Goal: Information Seeking & Learning: Learn about a topic

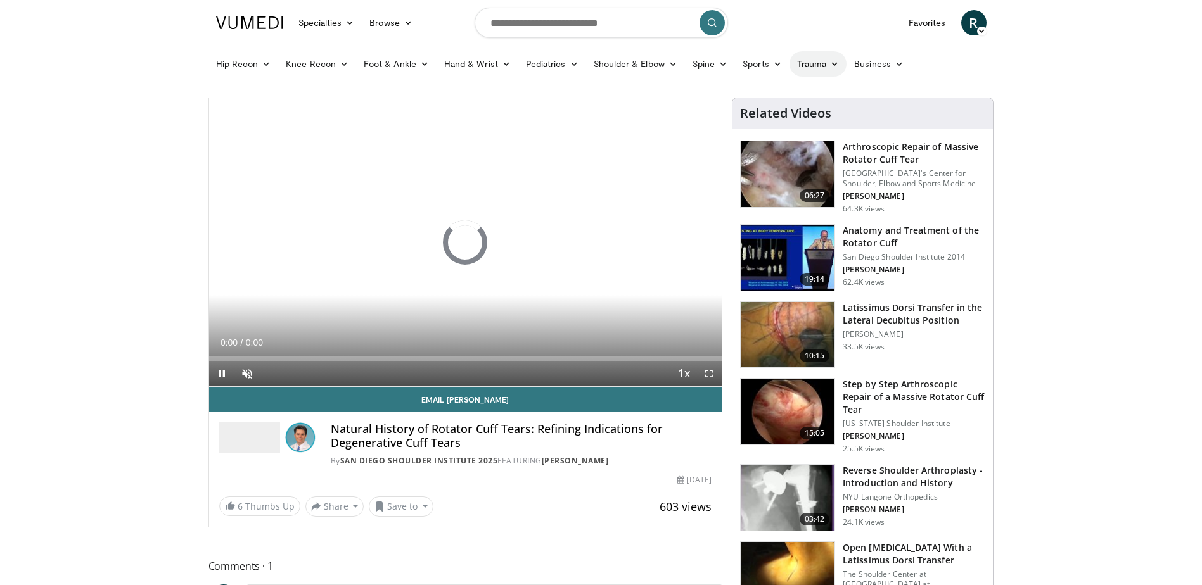
click at [813, 61] on link "Trauma" at bounding box center [818, 63] width 58 height 25
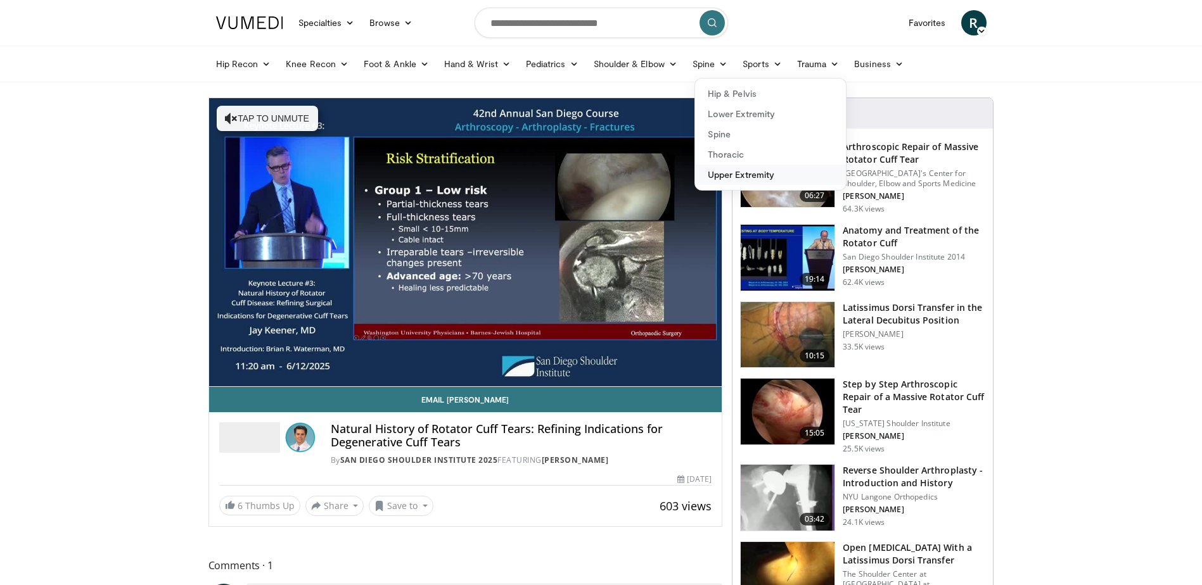
click at [715, 170] on link "Upper Extremity" at bounding box center [770, 175] width 151 height 20
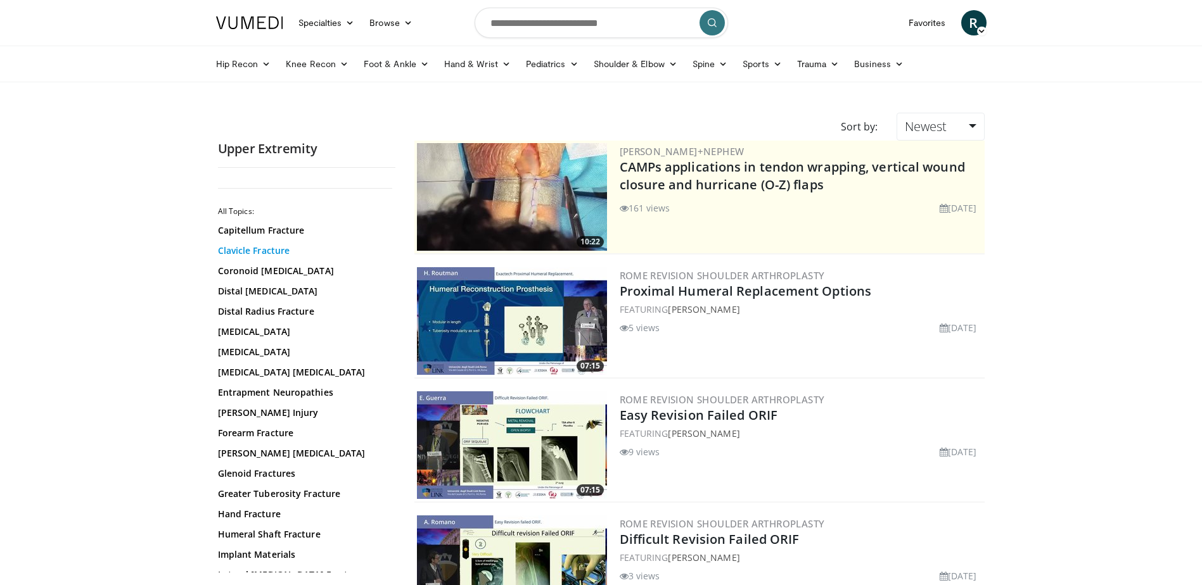
click at [265, 251] on link "Clavicle Fracture" at bounding box center [303, 250] width 171 height 13
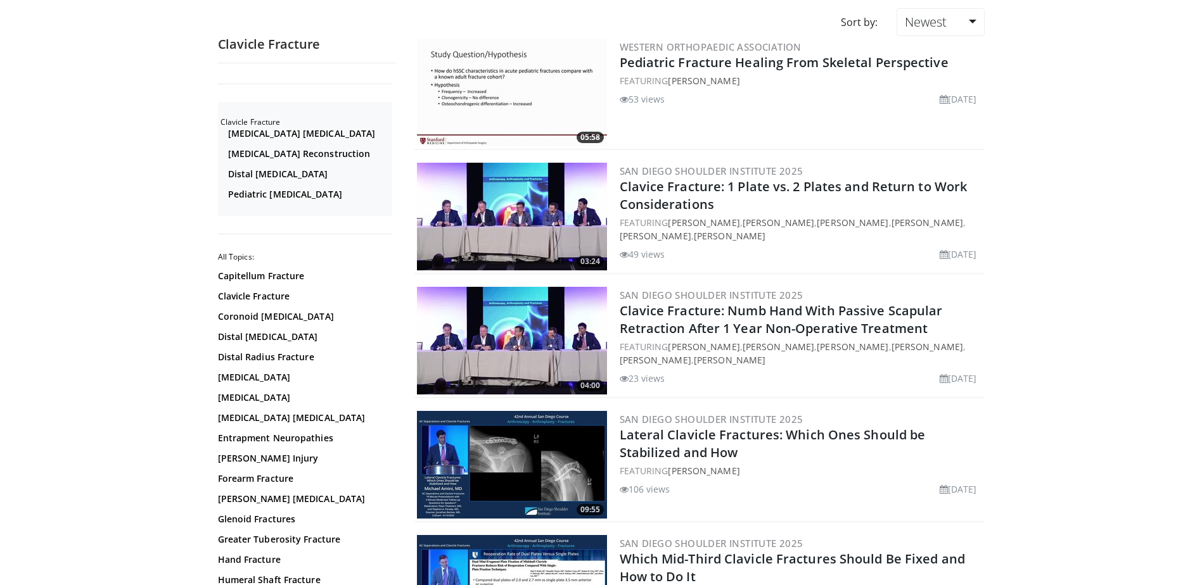
scroll to position [190, 0]
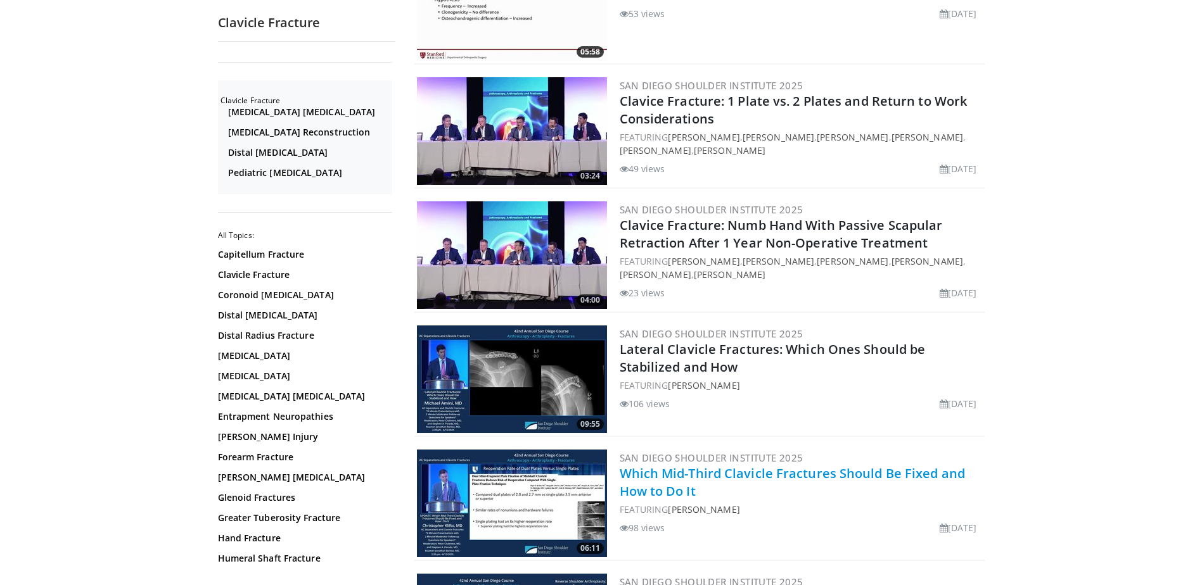
click at [642, 479] on link "Which Mid-Third Clavicle Fractures Should Be Fixed and How to Do It" at bounding box center [791, 482] width 345 height 35
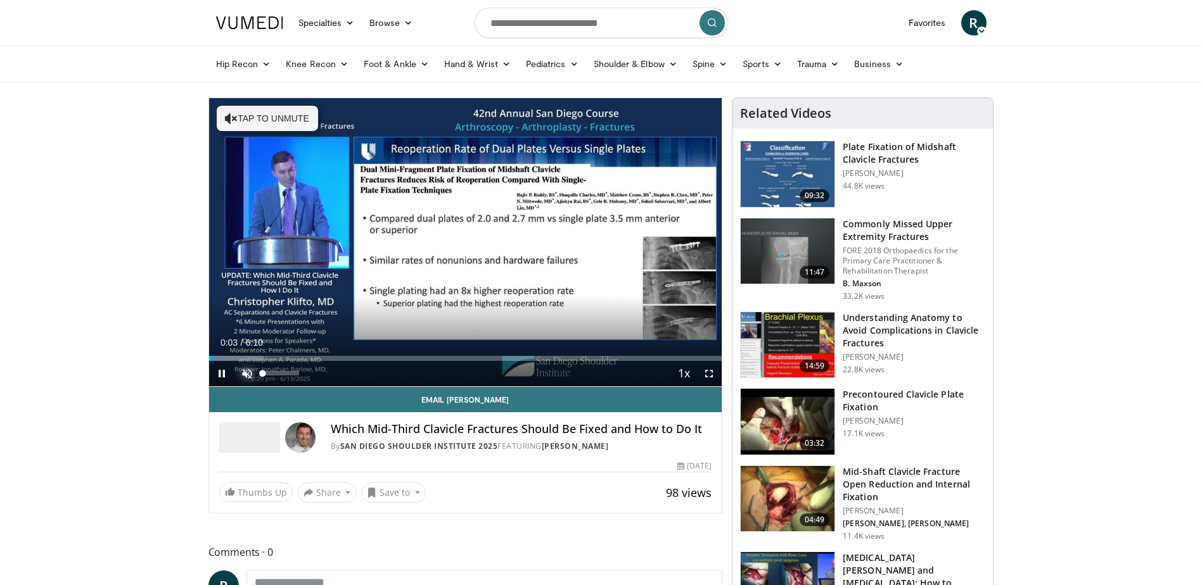
click at [246, 370] on span "Video Player" at bounding box center [246, 373] width 25 height 25
click at [708, 375] on span "Video Player" at bounding box center [708, 373] width 25 height 25
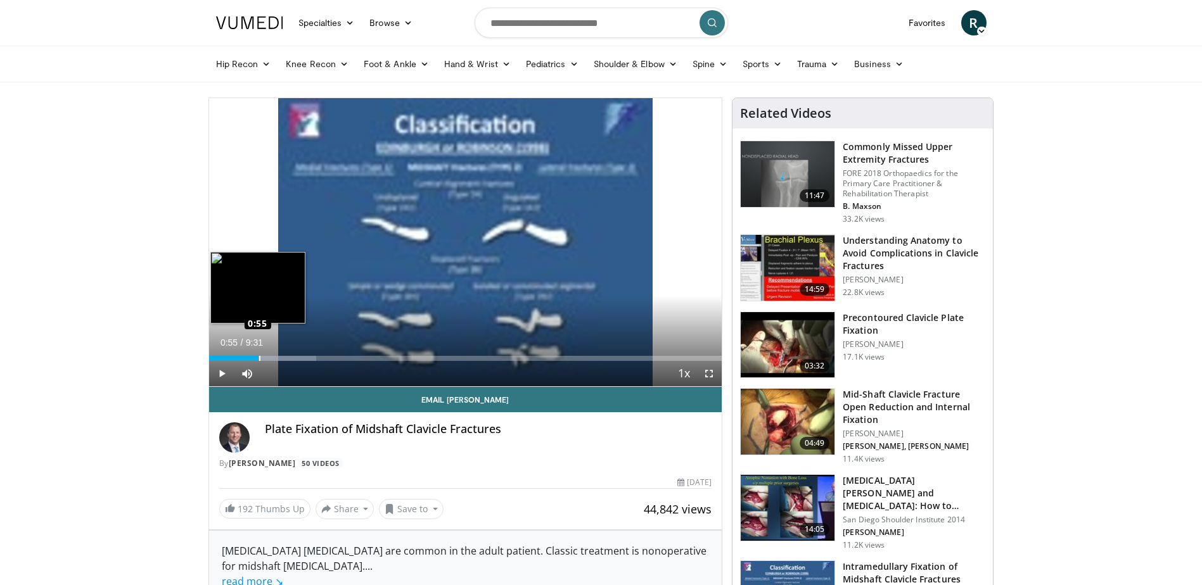
drag, startPoint x: 233, startPoint y: 359, endPoint x: 258, endPoint y: 360, distance: 25.3
click at [258, 360] on div "Loaded : 20.97% 0:54 0:55" at bounding box center [465, 358] width 513 height 5
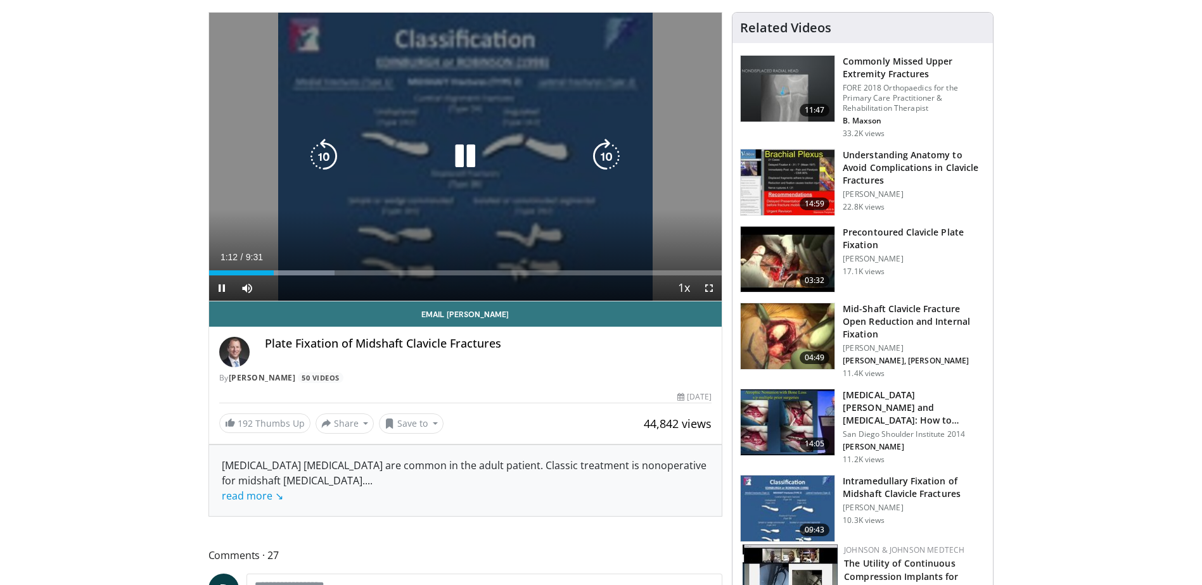
scroll to position [63, 0]
